Goal: Task Accomplishment & Management: Complete application form

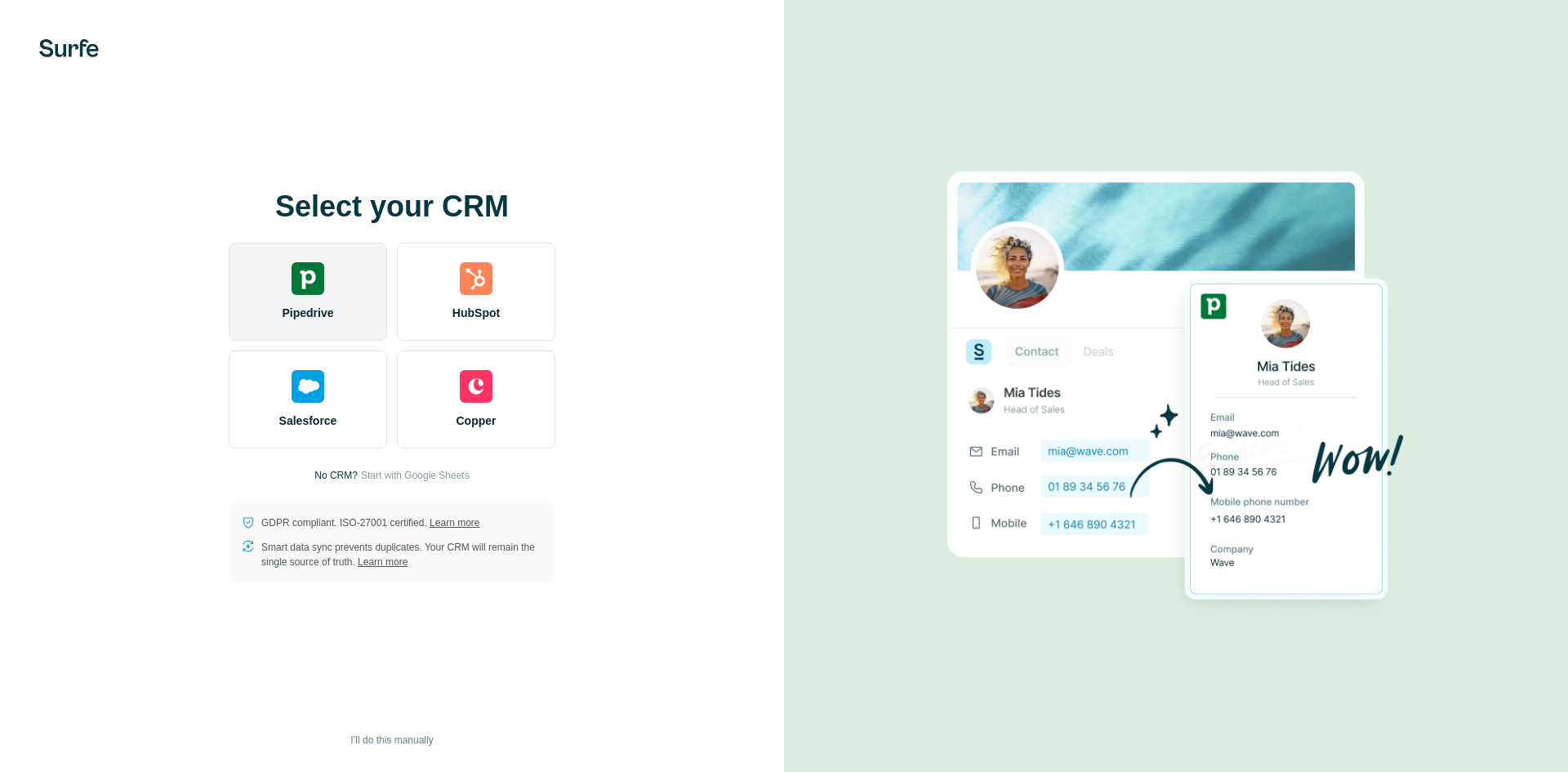
click at [364, 311] on div "Pipedrive" at bounding box center [308, 291] width 159 height 98
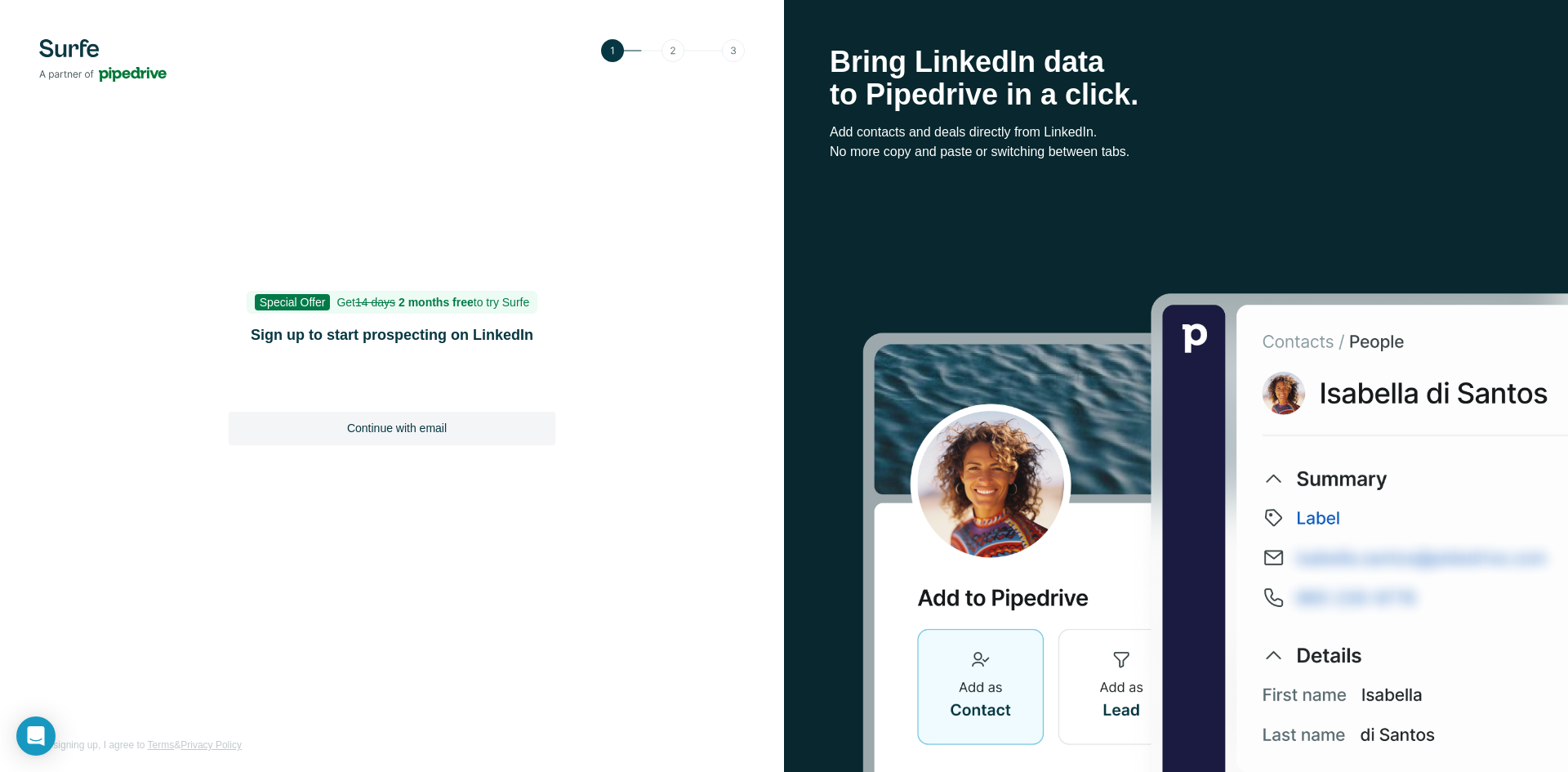
click at [59, 35] on div "Special Offer Get 14 days 2 months free to try Surfe Sign up to start prospecti…" at bounding box center [391, 386] width 784 height 772
click at [173, 743] on link "Terms" at bounding box center [162, 744] width 27 height 12
